Goal: Communication & Community: Participate in discussion

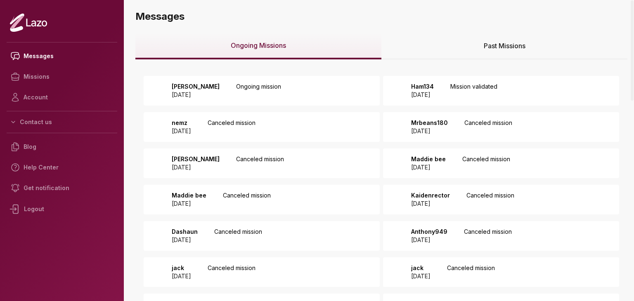
click at [275, 92] on p "Ongoing mission" at bounding box center [258, 91] width 45 height 17
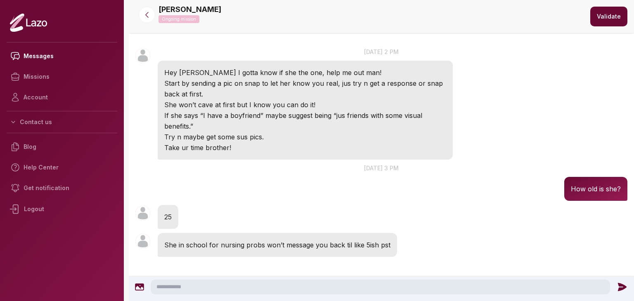
scroll to position [28, 0]
click at [220, 285] on textarea at bounding box center [381, 287] width 460 height 15
type textarea "**********"
click at [620, 289] on icon at bounding box center [624, 287] width 9 height 8
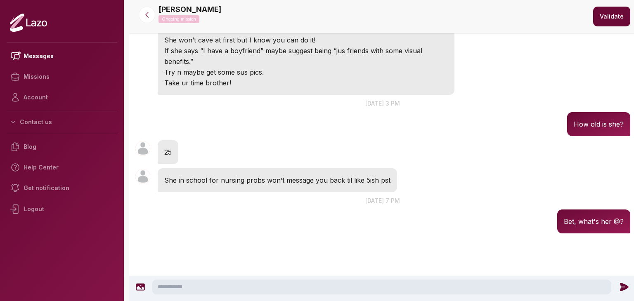
scroll to position [92, 0]
click at [146, 18] on icon at bounding box center [147, 15] width 8 height 8
